Goal: Information Seeking & Learning: Find specific page/section

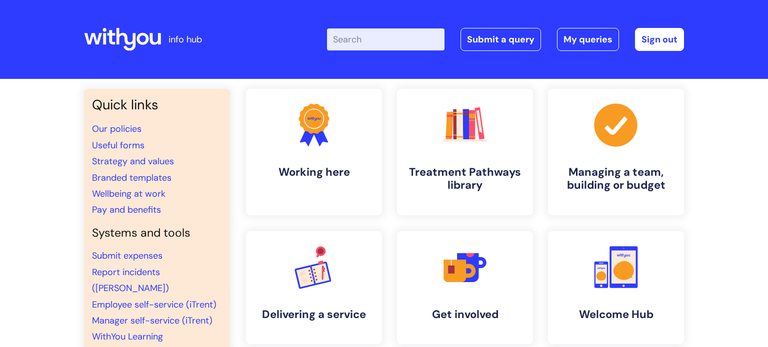
click at [354, 43] on input "Enter your search term here..." at bounding box center [385, 39] width 117 height 22
type input "vac"
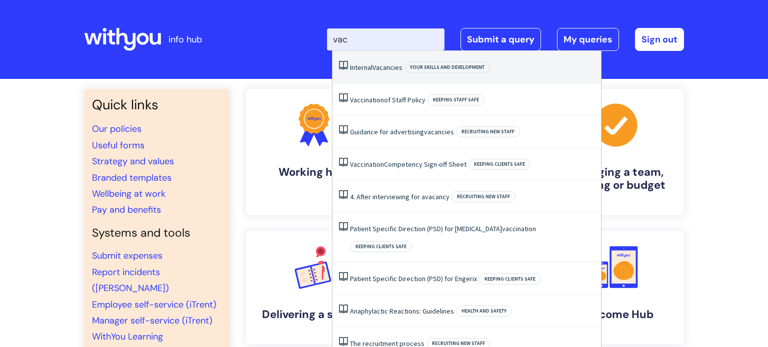
click at [376, 68] on span "Vacancies" at bounding box center [387, 67] width 30 height 9
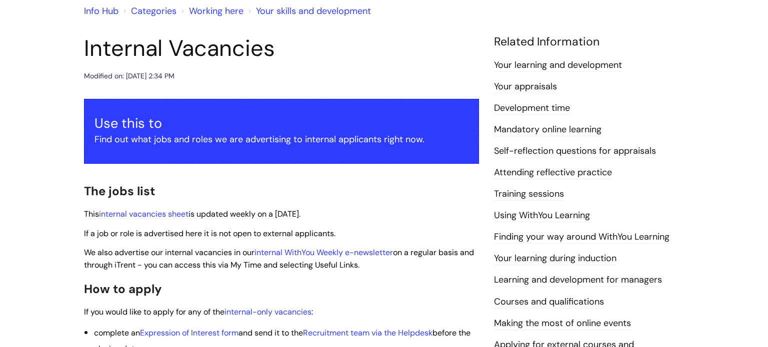
scroll to position [103, 0]
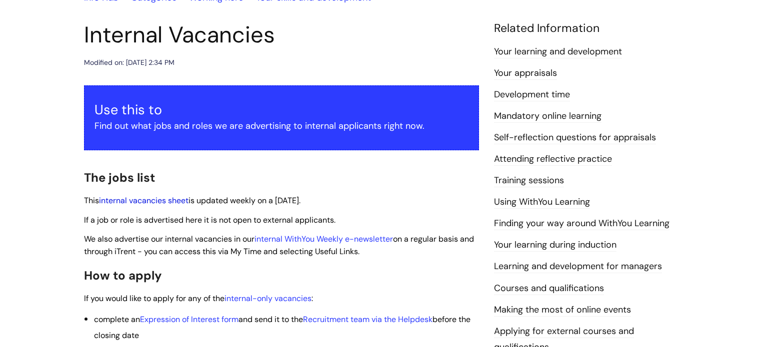
click at [176, 197] on link "internal vacancies sheet" at bounding box center [143, 200] width 89 height 10
